Goal: Information Seeking & Learning: Learn about a topic

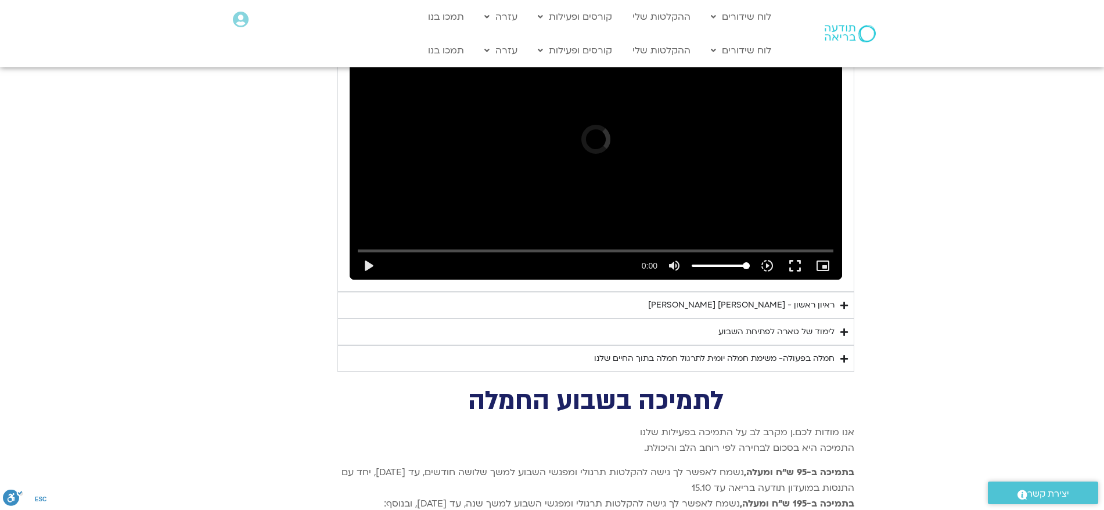
scroll to position [2303, 0]
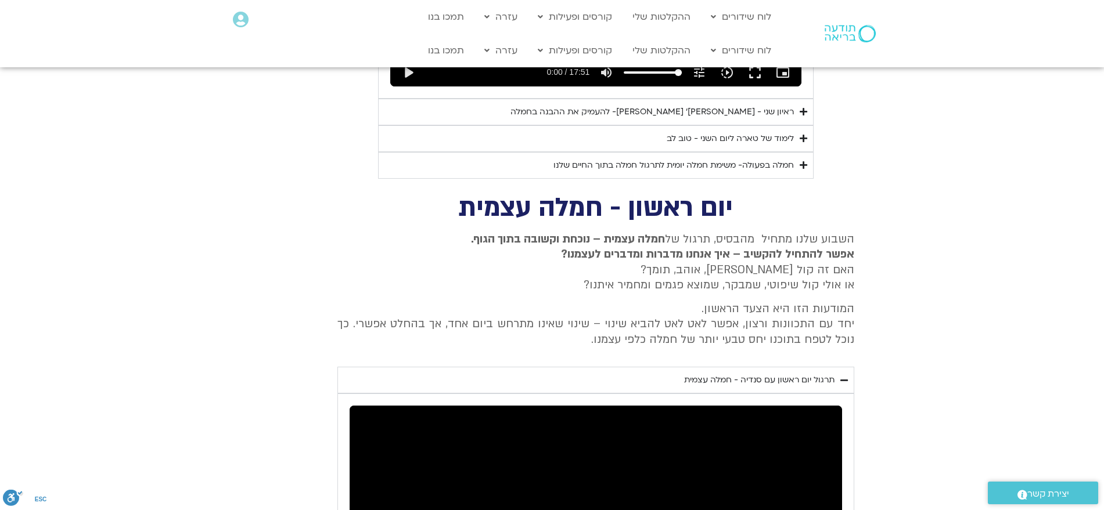
click at [845, 376] on icon "Accordion. Open links with Enter or Space, close with Escape, and navigate with…" at bounding box center [844, 380] width 8 height 9
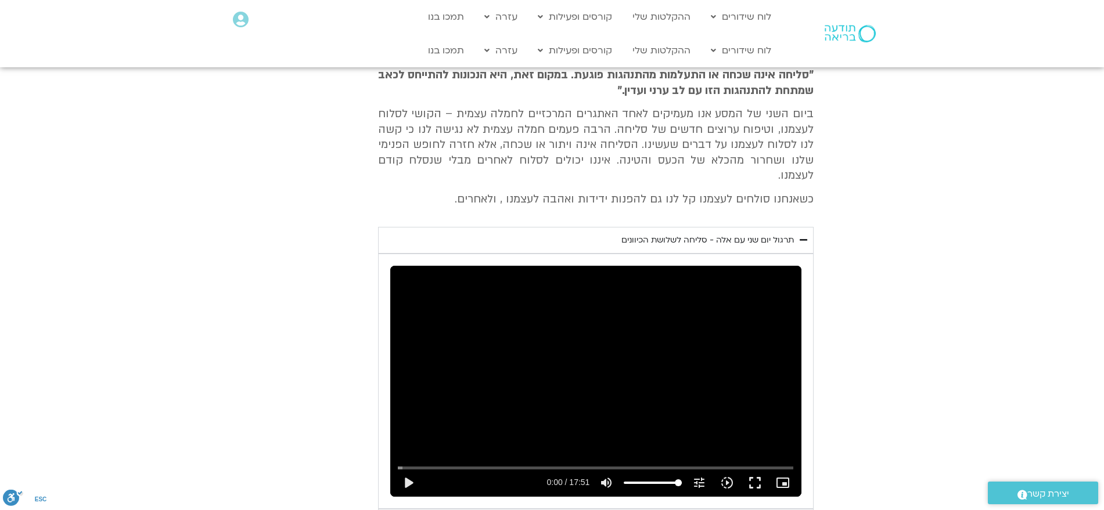
scroll to position [1894, 0]
click at [799, 235] on icon "Accordion. Open links with Enter or Space, close with Escape, and navigate with…" at bounding box center [803, 239] width 8 height 9
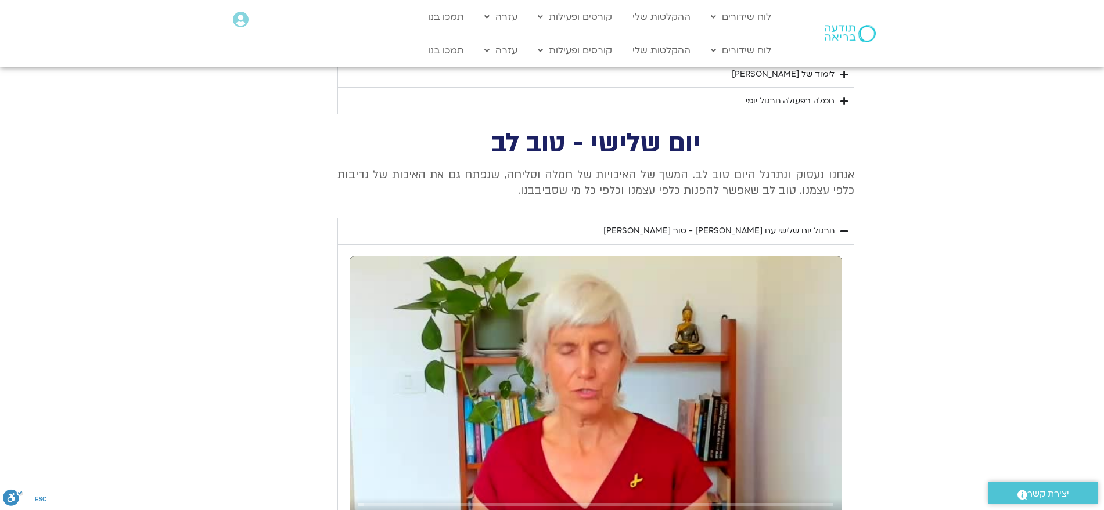
scroll to position [1224, 0]
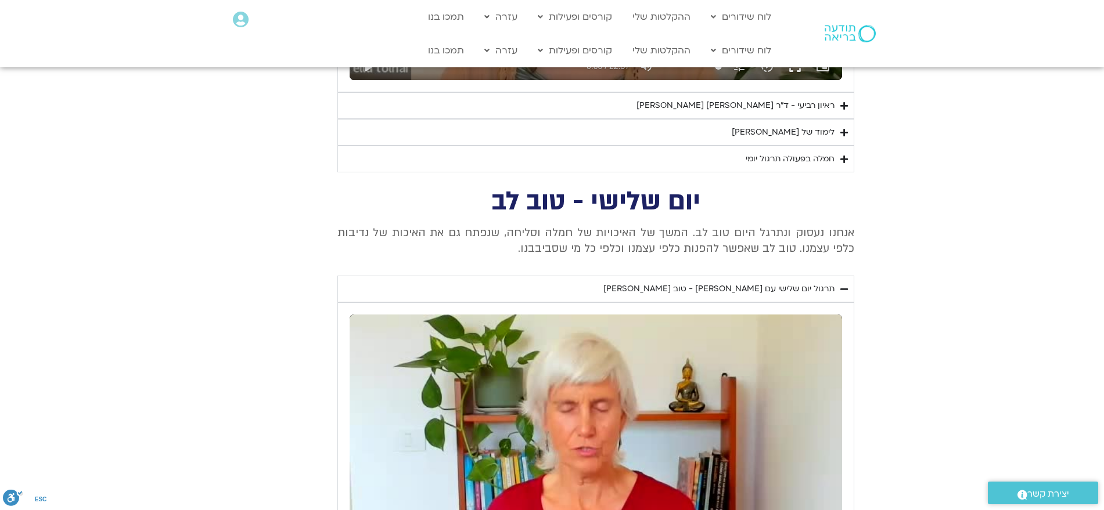
click at [834, 282] on div "תרגול יום שלישי עם סנדיה - טוב לב" at bounding box center [718, 289] width 231 height 14
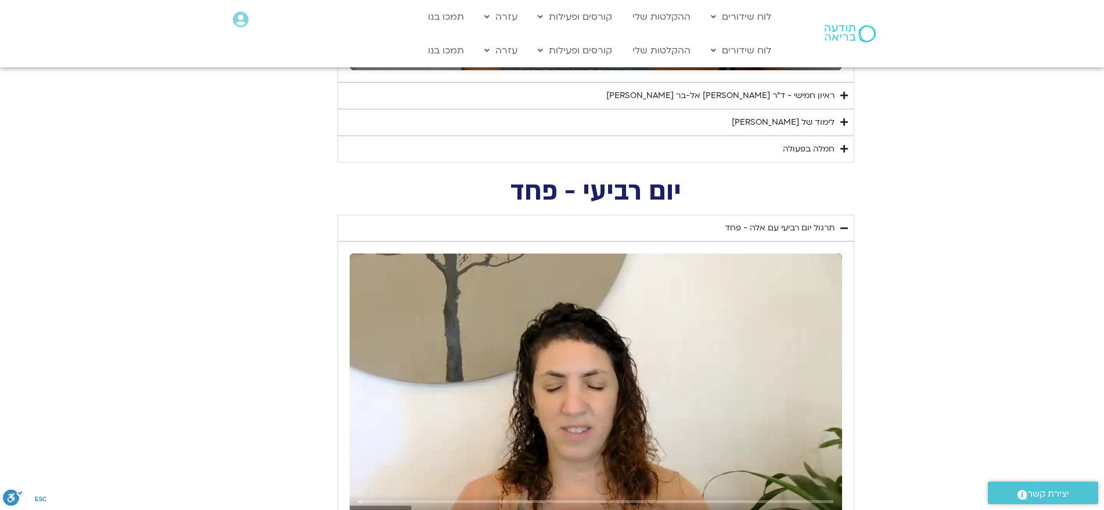
scroll to position [771, 0]
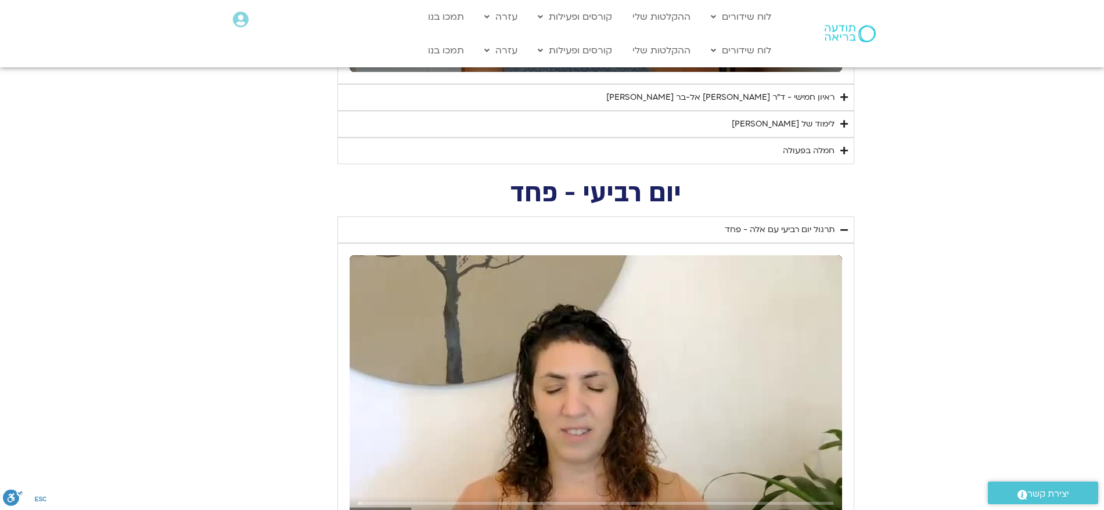
click at [840, 231] on icon "Accordion. Open links with Enter or Space, close with Escape, and navigate with…" at bounding box center [844, 230] width 8 height 9
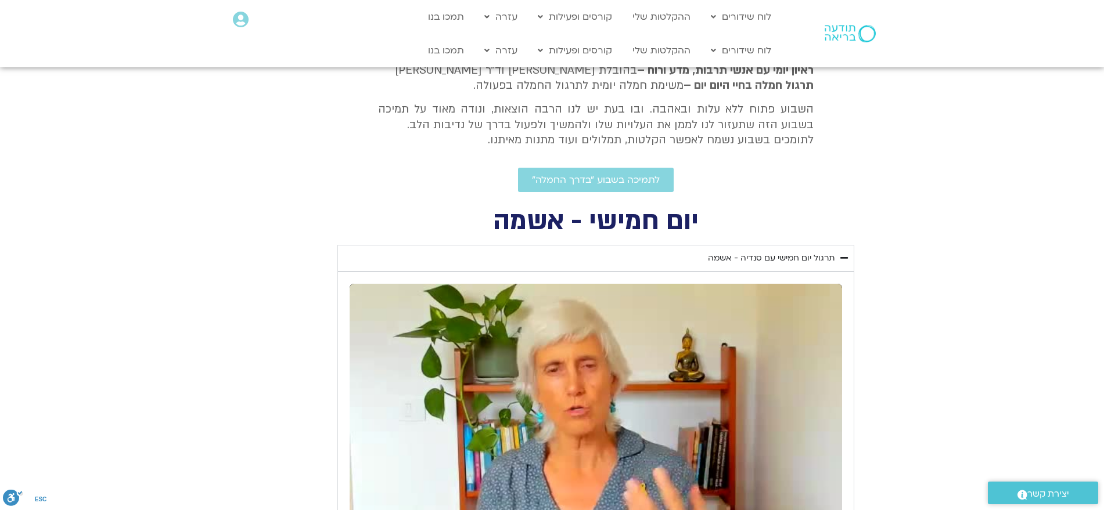
click at [844, 254] on icon "Accordion. Open links with Enter or Space, close with Escape, and navigate with…" at bounding box center [844, 258] width 8 height 9
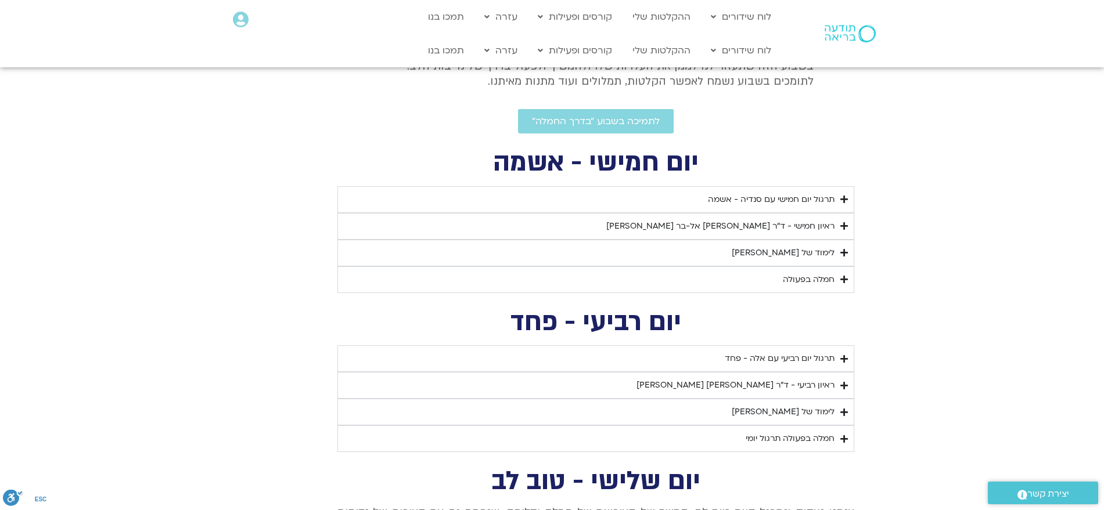
scroll to position [342, 0]
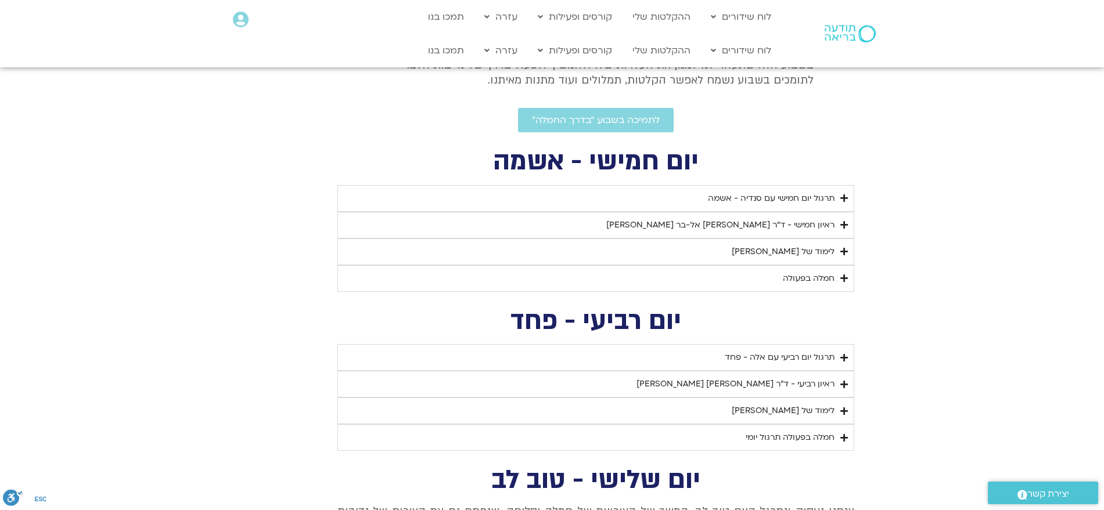
click at [839, 227] on summary "ראיון חמישי - ד"ר אסף סטי אל-בר ודנה ברגר" at bounding box center [595, 225] width 517 height 27
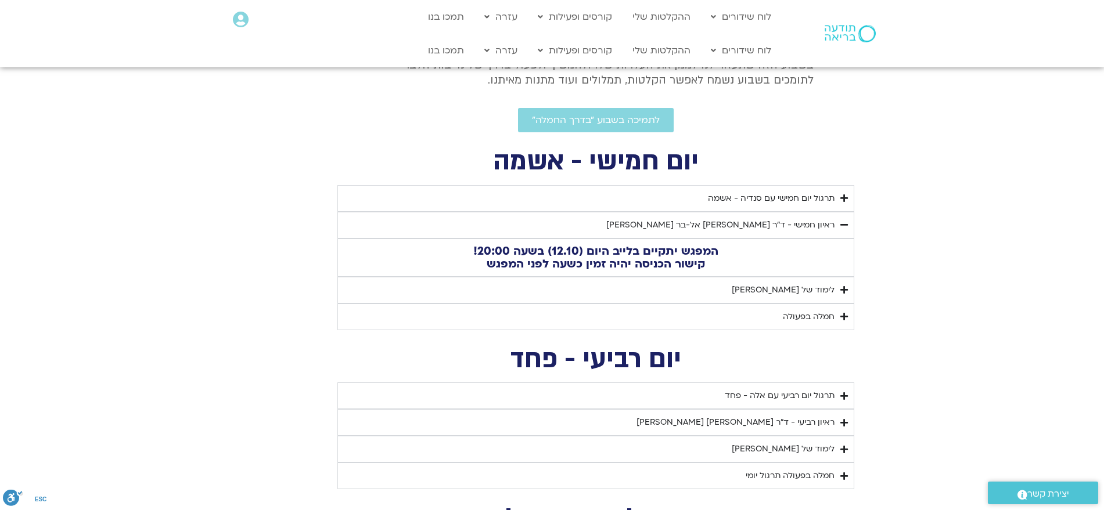
click at [839, 226] on summary "ראיון חמישי - ד"ר אסף סטי אל-בר ודנה ברגר" at bounding box center [595, 225] width 517 height 27
